Goal: Information Seeking & Learning: Learn about a topic

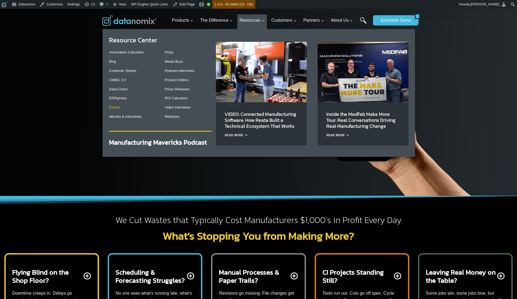
click at [116, 108] on link "Events" at bounding box center [114, 107] width 11 height 4
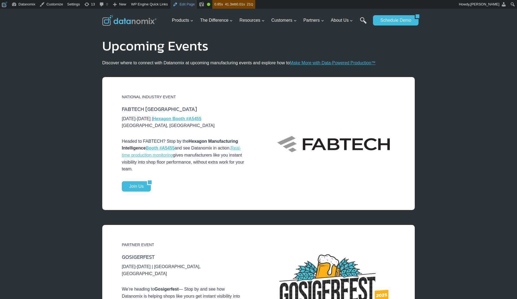
click at [190, 6] on link "Edit Page" at bounding box center [184, 4] width 26 height 9
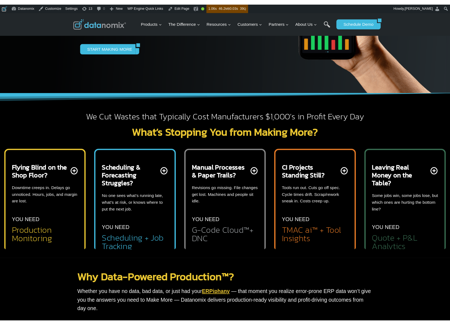
scroll to position [109, 0]
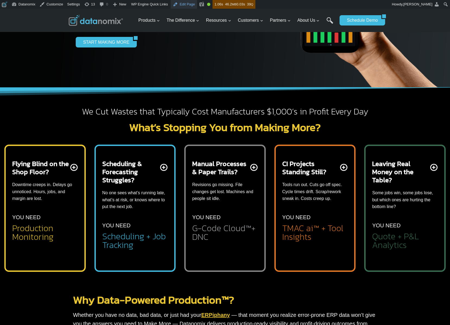
click at [185, 4] on link "Edit Page" at bounding box center [184, 4] width 26 height 9
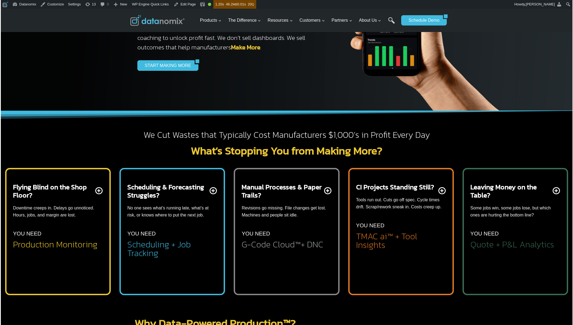
scroll to position [85, 0]
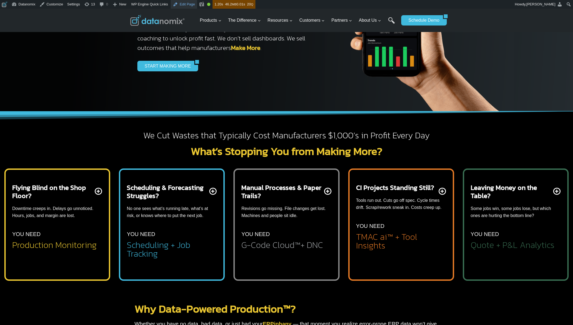
click at [191, 3] on link "Edit Page" at bounding box center [184, 4] width 26 height 9
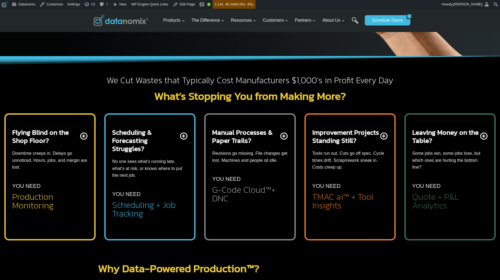
scroll to position [145, 0]
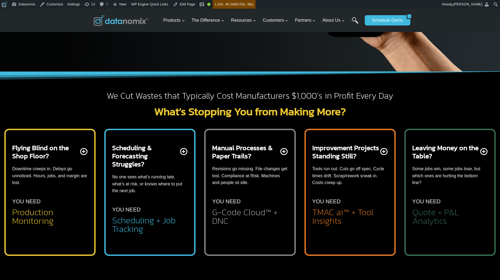
scroll to position [126, 0]
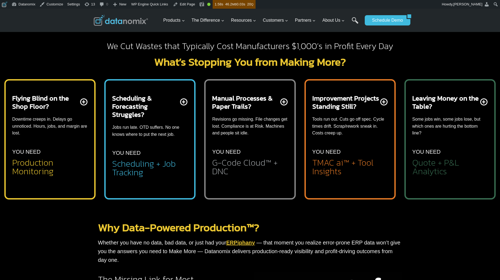
scroll to position [179, 0]
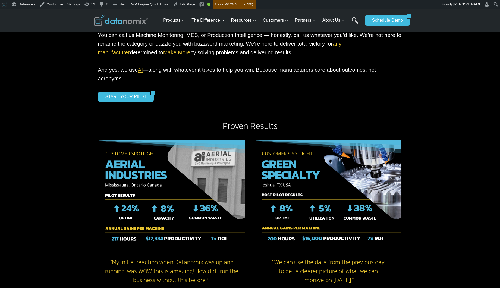
scroll to position [578, 0]
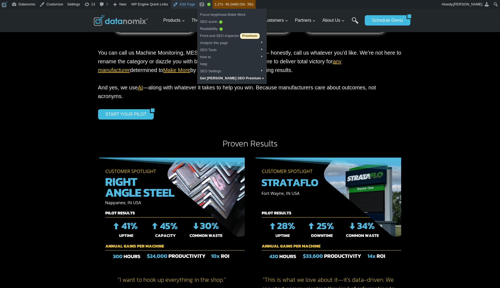
click at [191, 4] on link "Edit Page" at bounding box center [184, 4] width 26 height 9
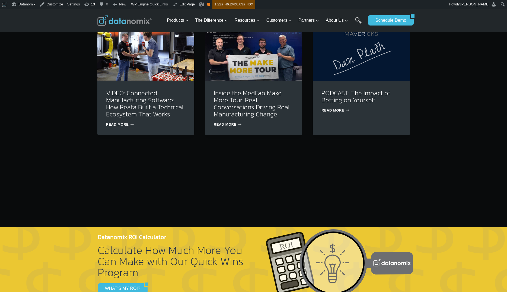
scroll to position [1671, 0]
